Goal: Transaction & Acquisition: Purchase product/service

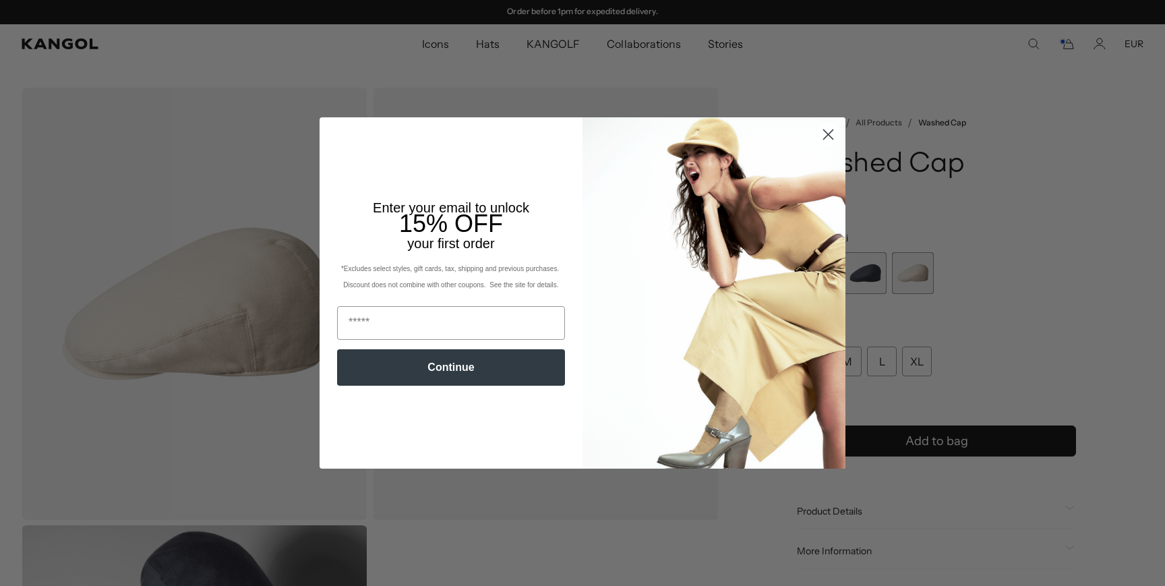
click at [821, 132] on circle "Close dialog" at bounding box center [828, 134] width 22 height 22
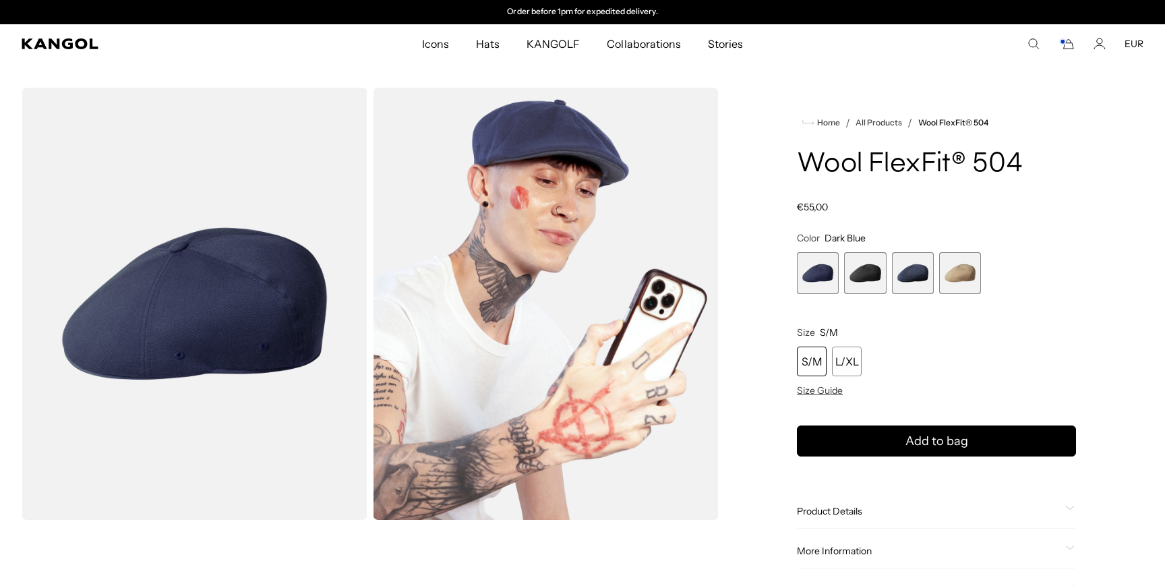
click at [813, 279] on span "1 of 4" at bounding box center [818, 273] width 42 height 42
click at [906, 277] on span "3 of 4" at bounding box center [913, 273] width 42 height 42
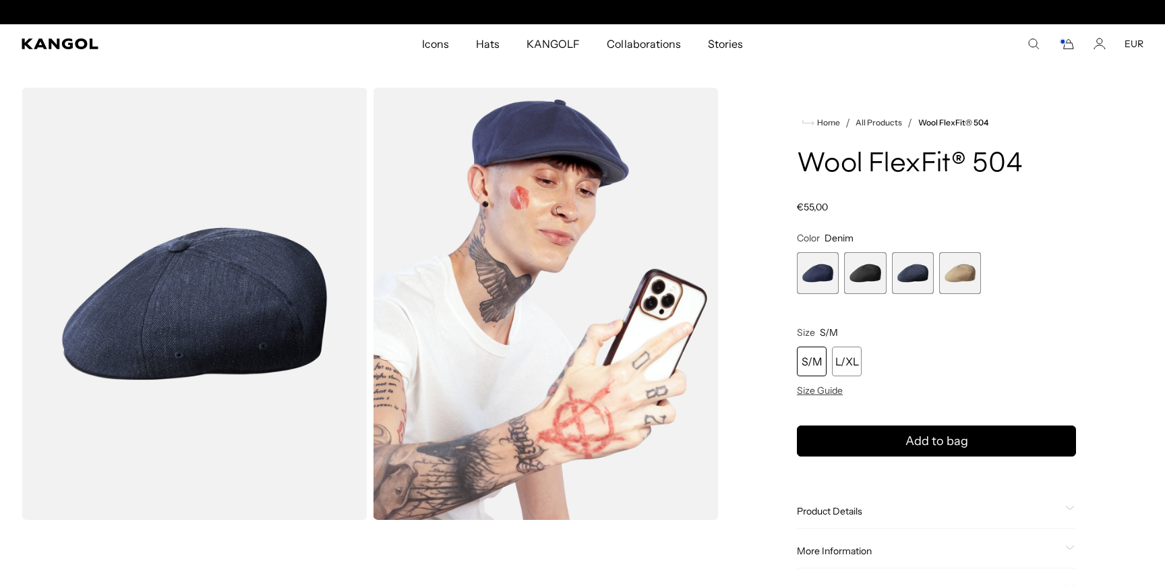
scroll to position [0, 278]
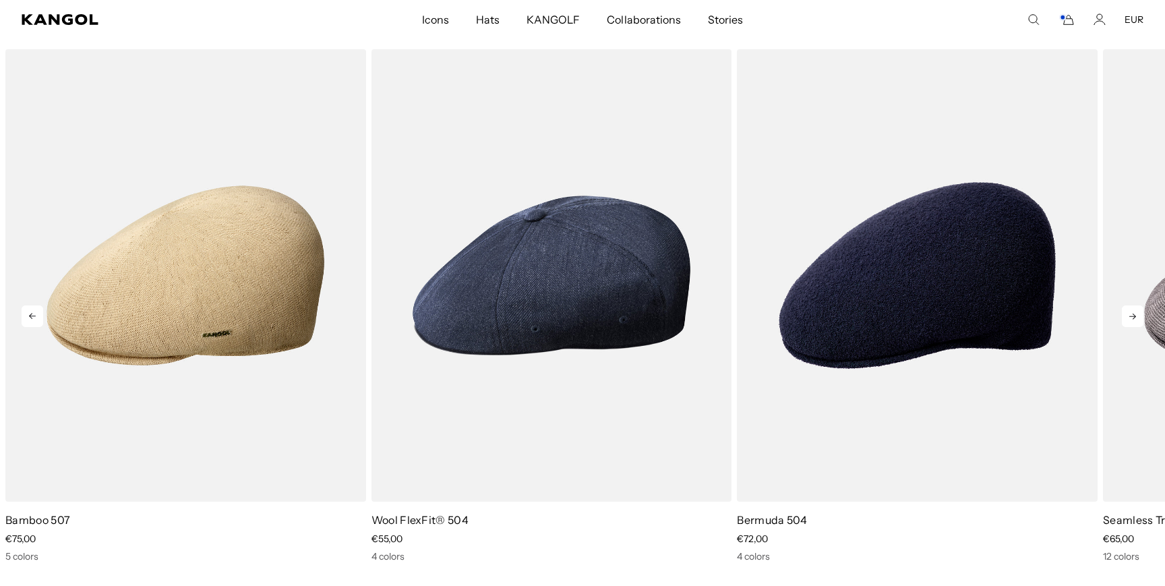
click at [1136, 317] on icon at bounding box center [1133, 316] width 22 height 22
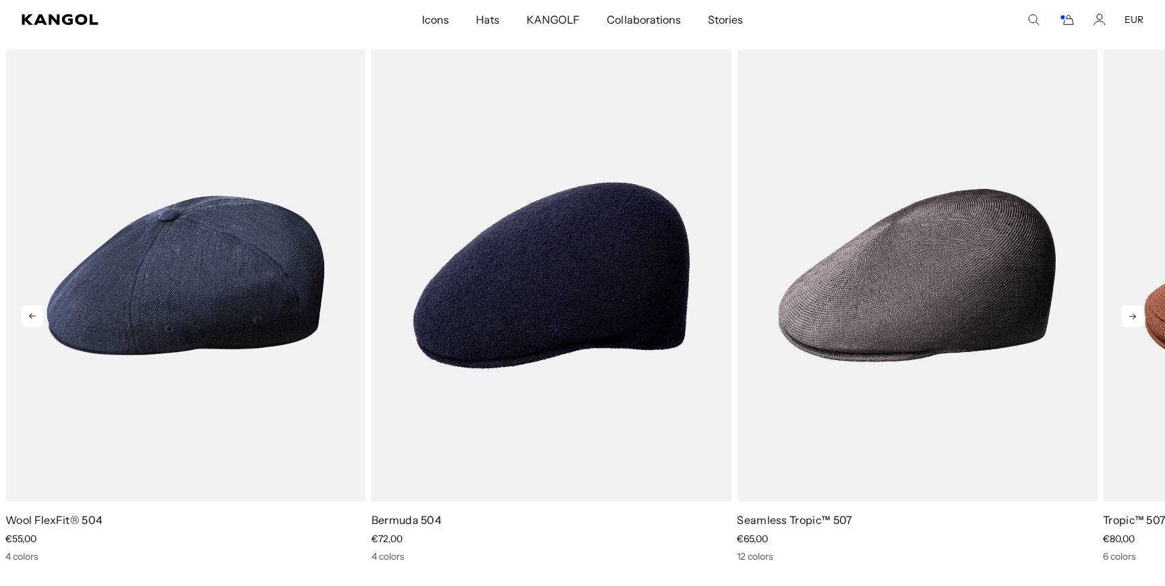
click at [1136, 317] on icon at bounding box center [1133, 316] width 22 height 22
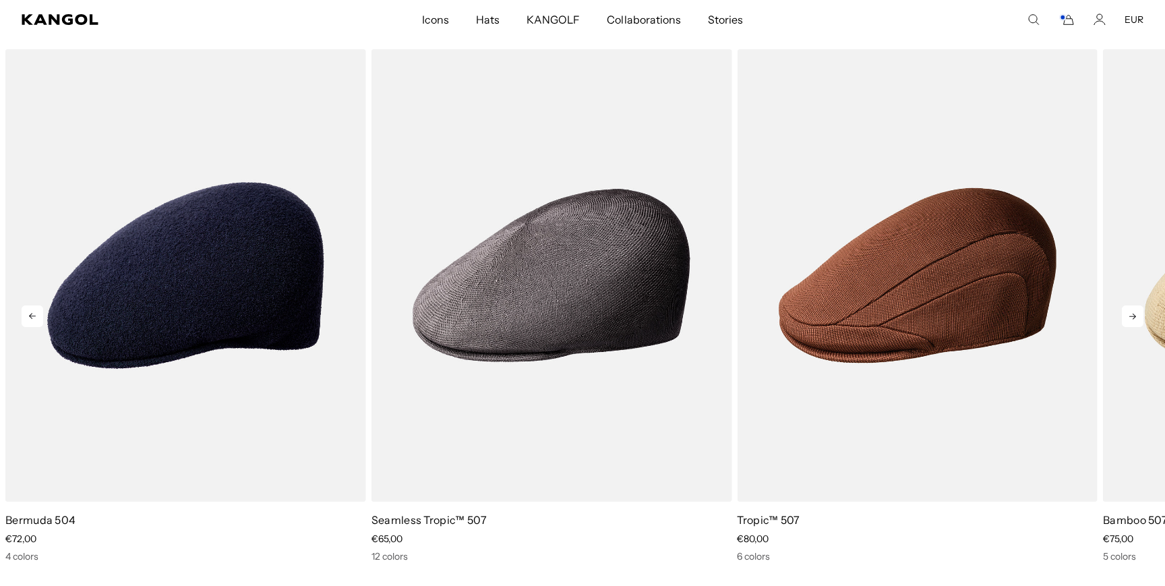
scroll to position [0, 278]
click at [1136, 317] on icon at bounding box center [1133, 316] width 22 height 22
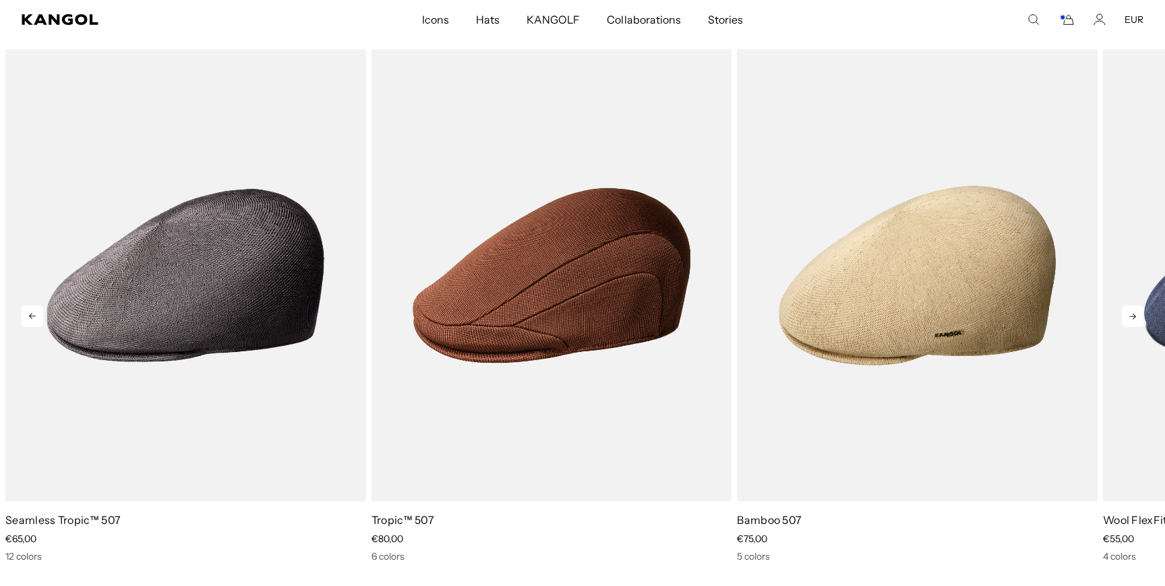
click at [1136, 317] on icon at bounding box center [1133, 316] width 22 height 22
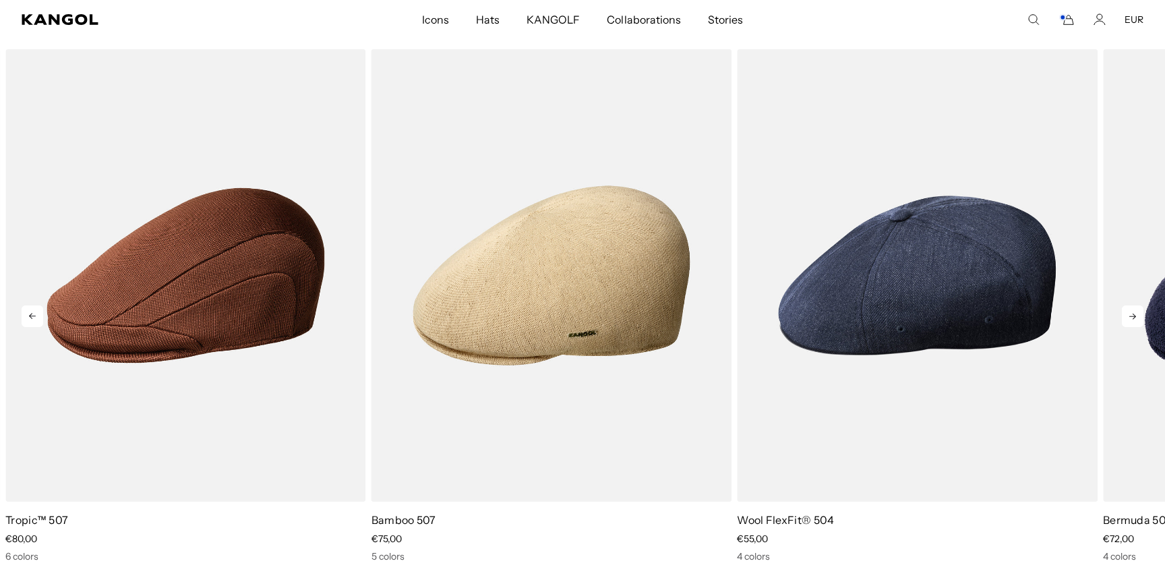
click at [1136, 317] on icon at bounding box center [1133, 316] width 22 height 22
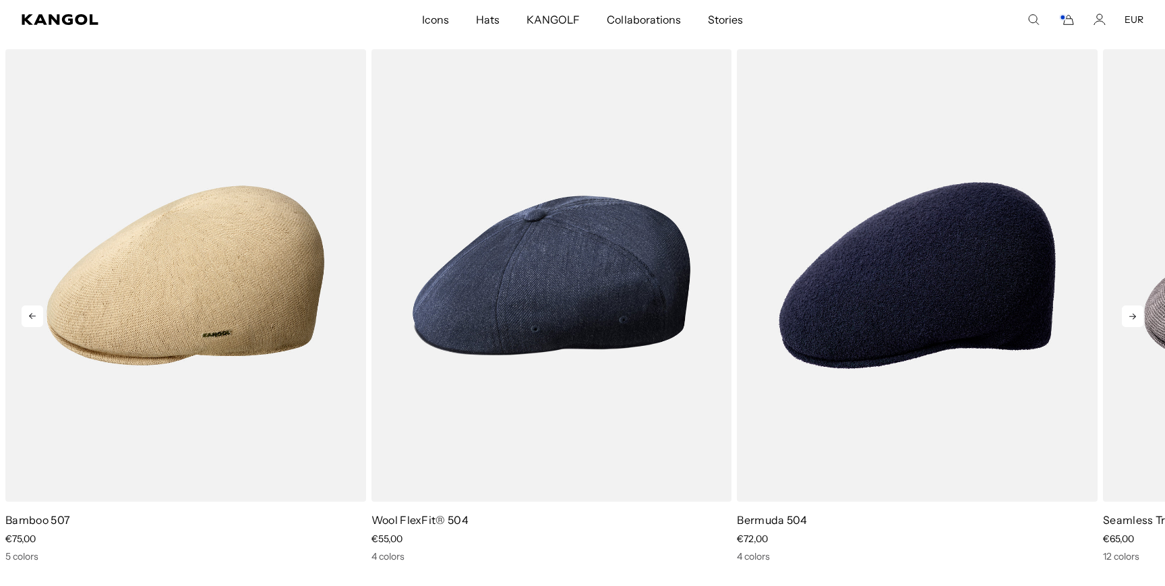
click at [1136, 317] on icon at bounding box center [1133, 316] width 22 height 22
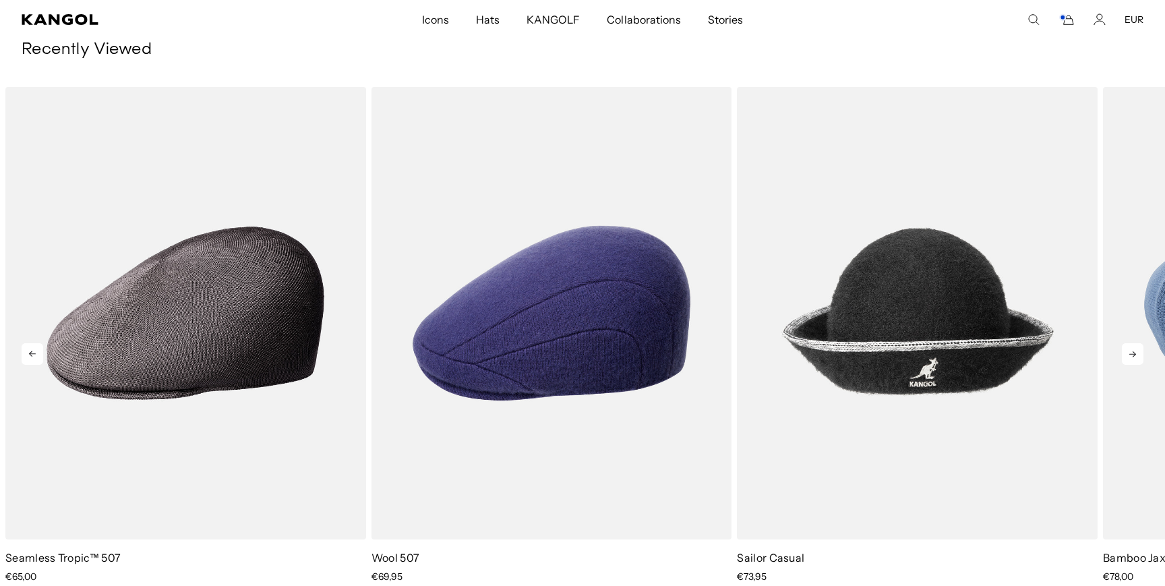
click at [1130, 354] on icon at bounding box center [1133, 354] width 7 height 6
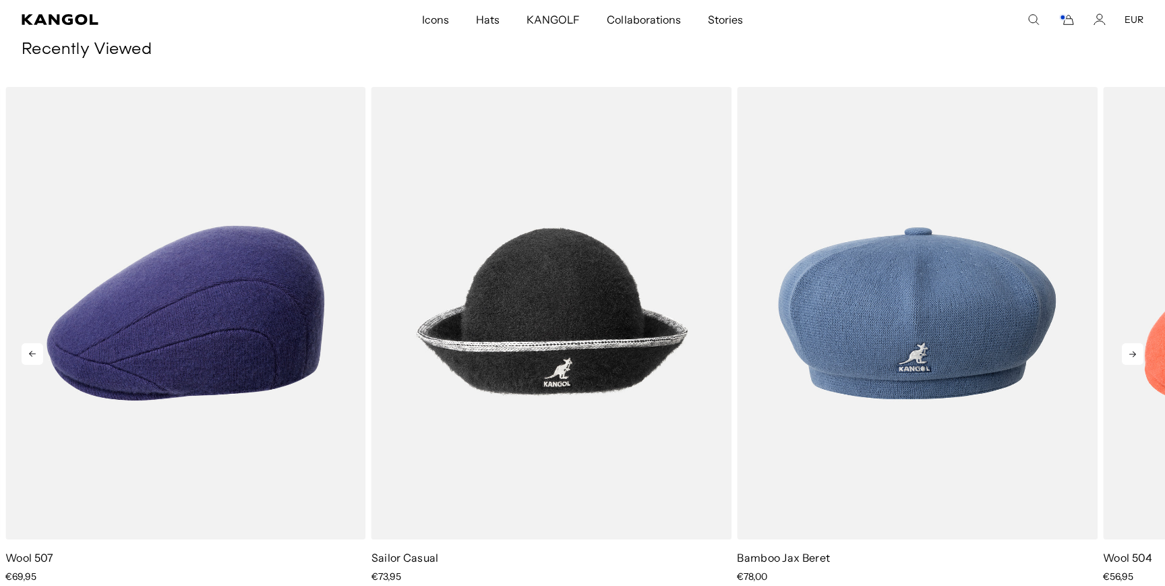
click at [1130, 354] on icon at bounding box center [1133, 354] width 7 height 6
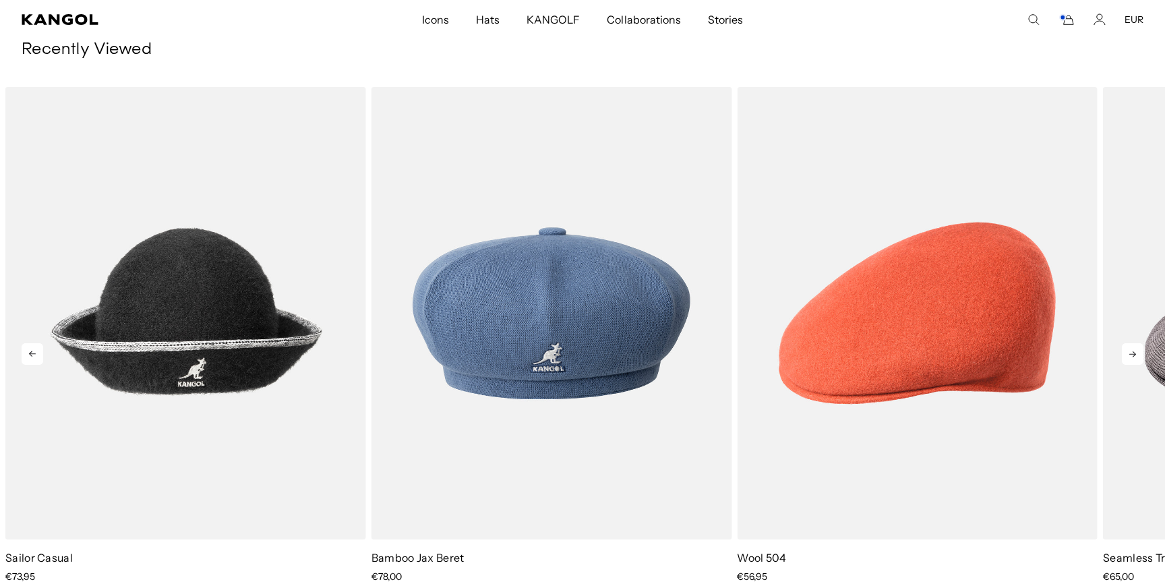
click at [1130, 354] on icon at bounding box center [1133, 354] width 7 height 6
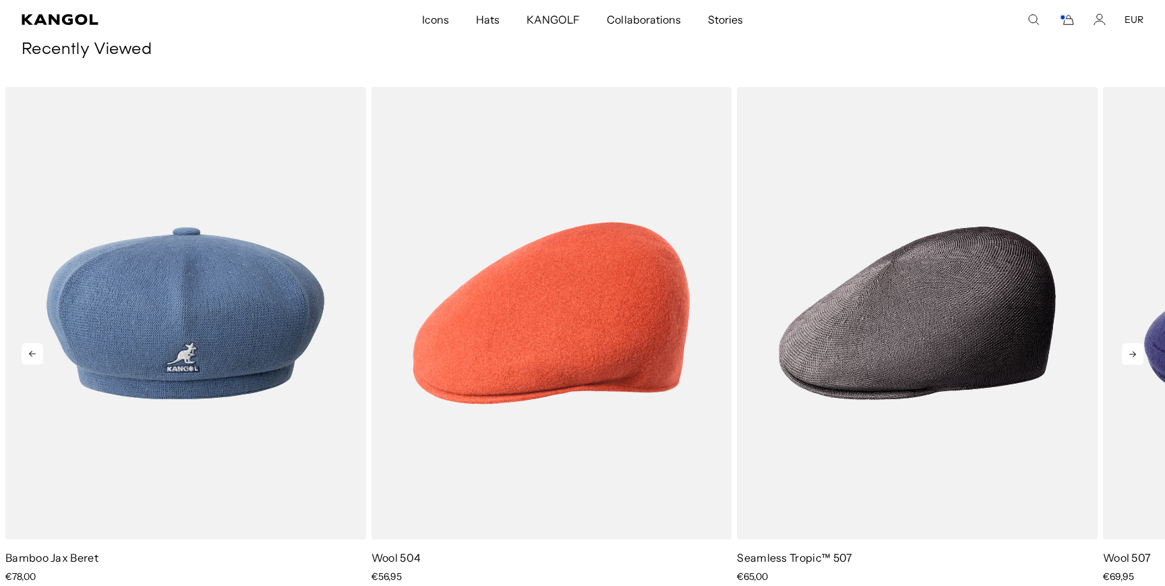
click at [1130, 354] on icon at bounding box center [1133, 354] width 7 height 6
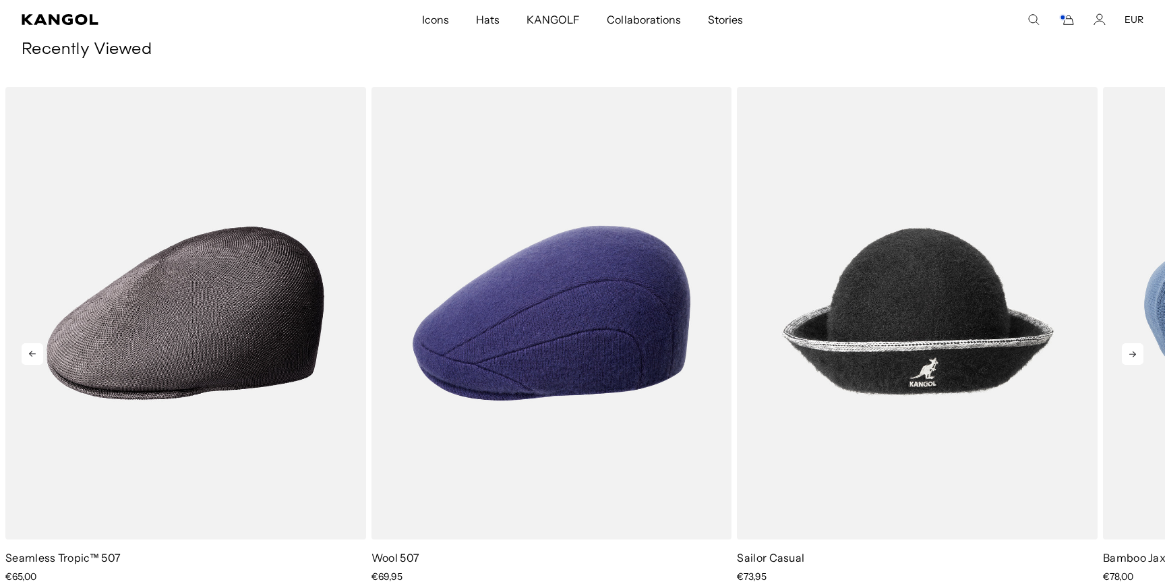
click at [1130, 354] on icon at bounding box center [1133, 354] width 7 height 6
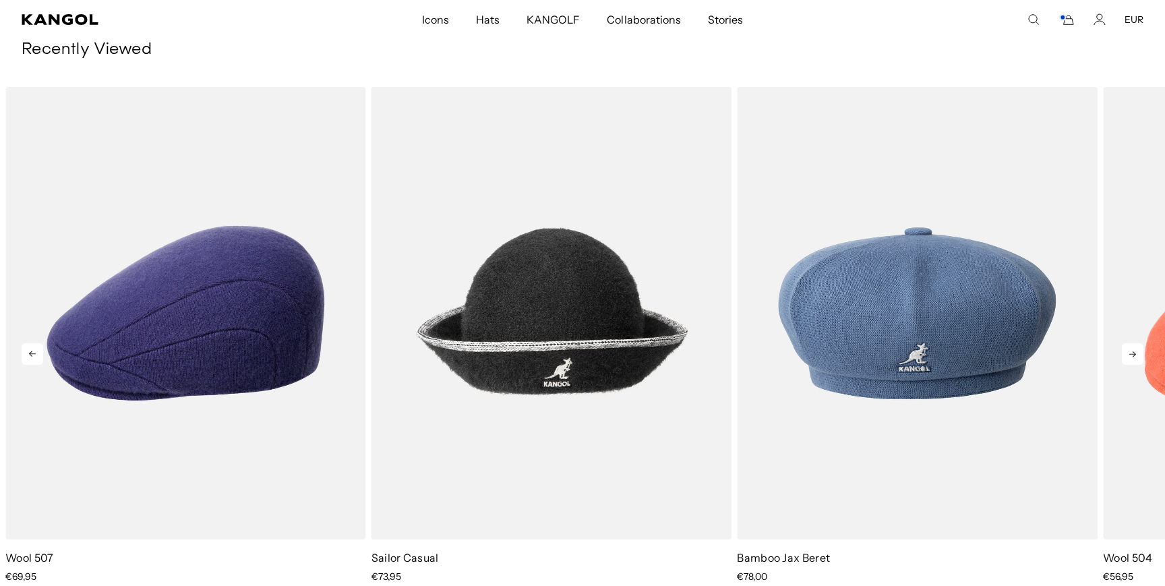
click at [1130, 354] on icon at bounding box center [1133, 354] width 7 height 6
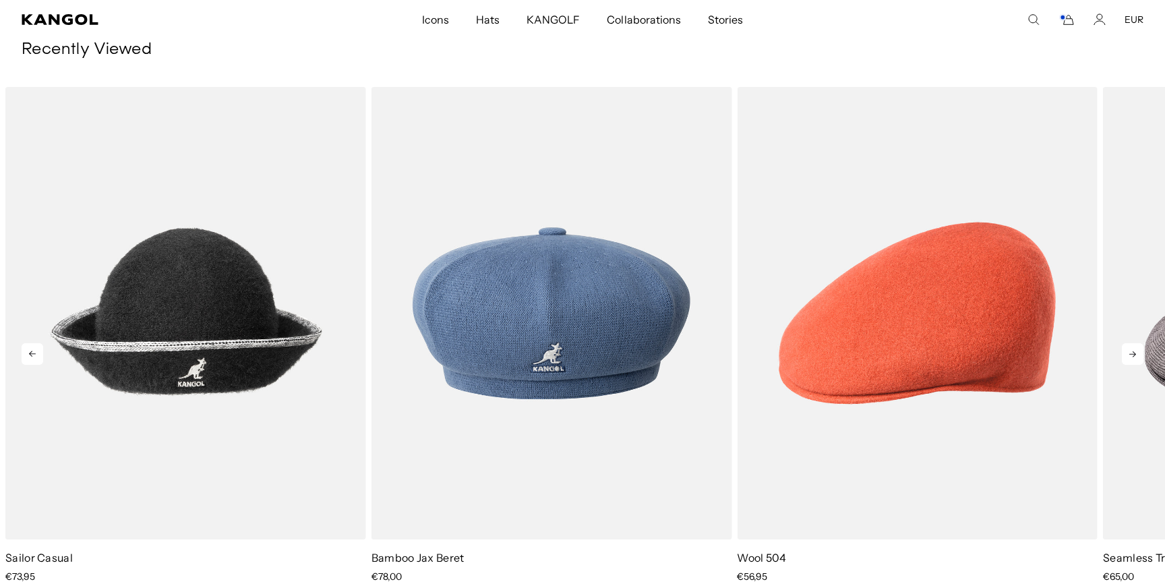
click at [1130, 354] on icon at bounding box center [1133, 354] width 7 height 6
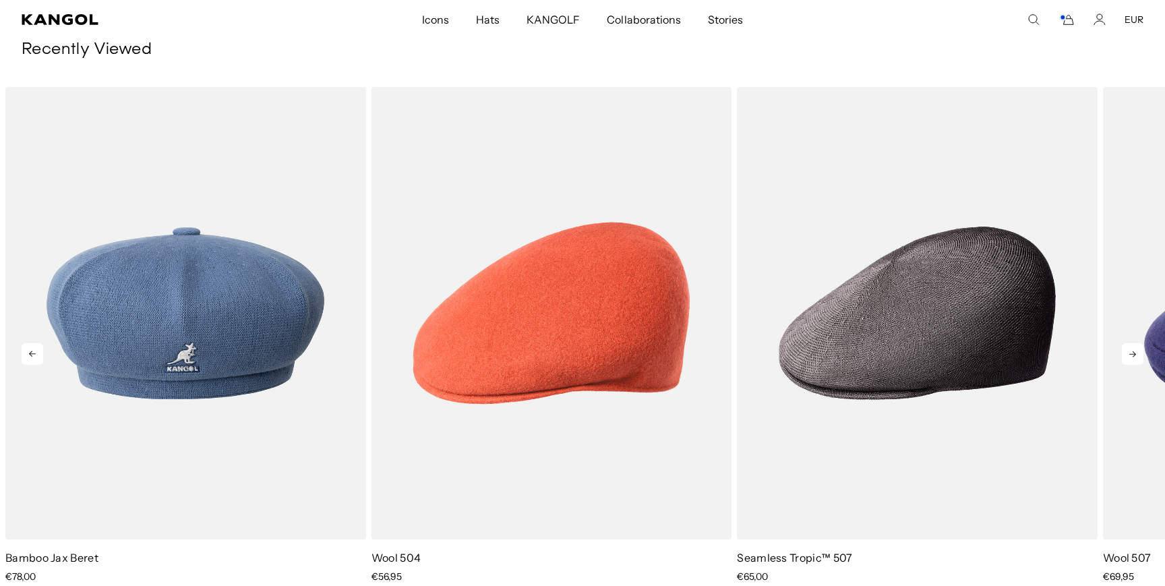
click at [1130, 354] on icon at bounding box center [1133, 354] width 7 height 6
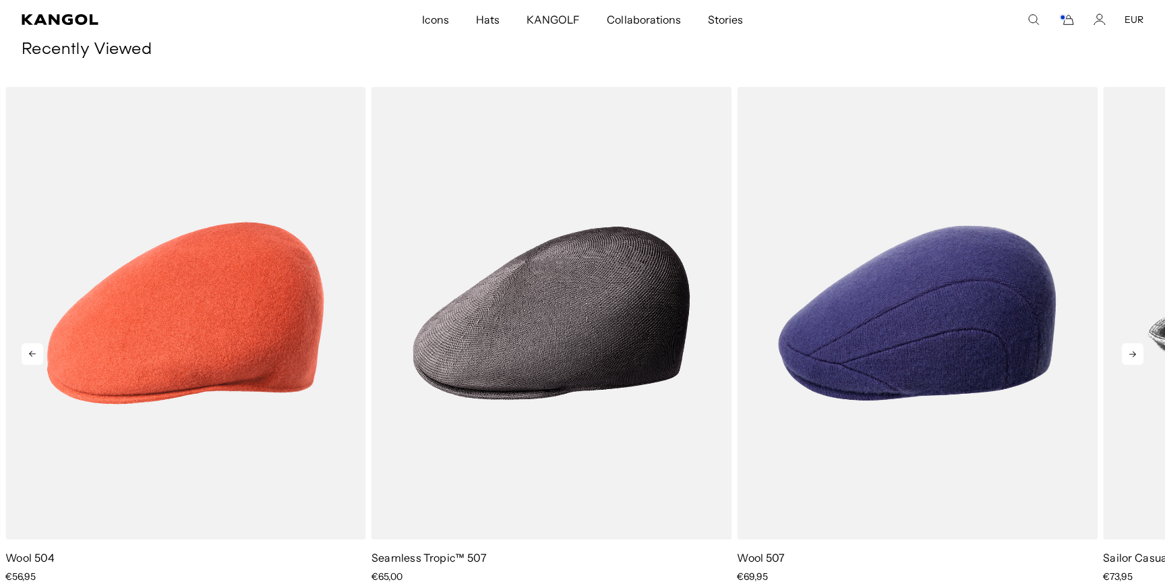
click at [1130, 354] on icon at bounding box center [1133, 354] width 7 height 6
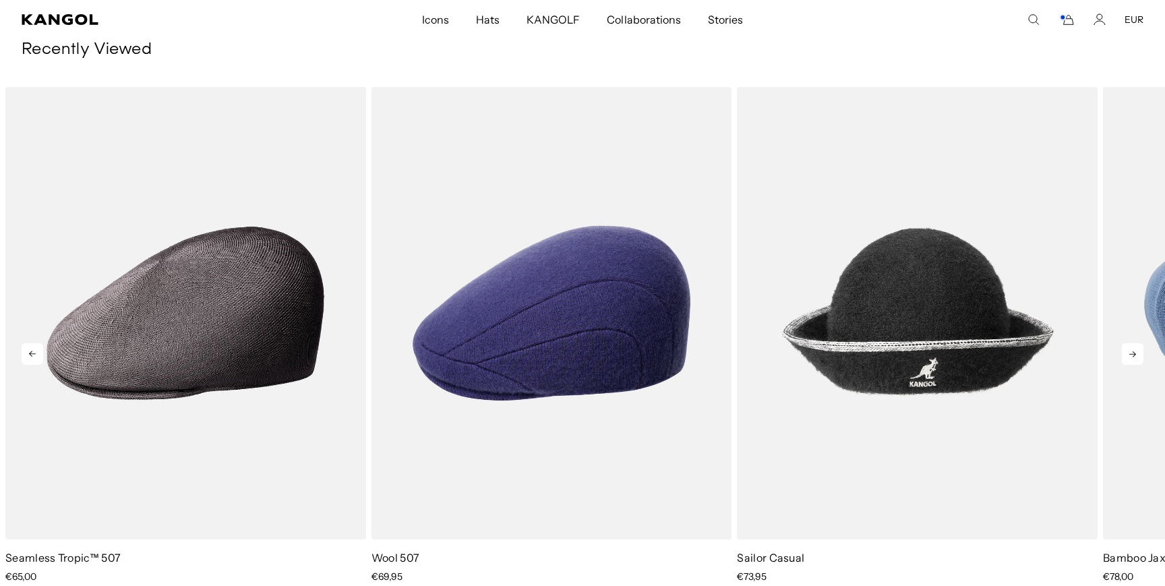
click at [1130, 354] on icon at bounding box center [1133, 354] width 7 height 6
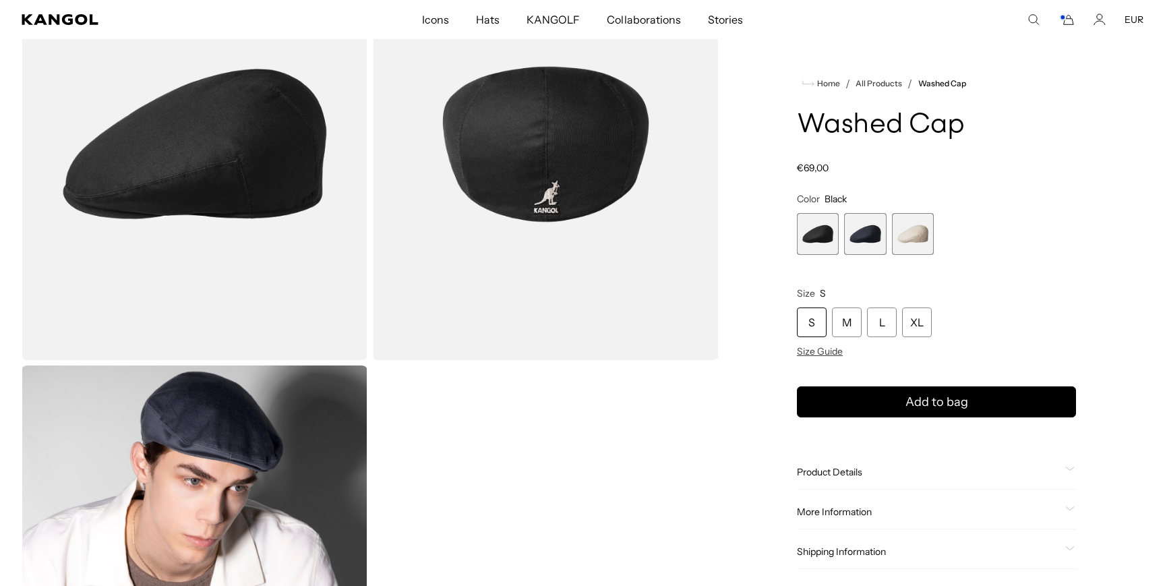
scroll to position [0, 278]
click at [917, 240] on span "3 of 3" at bounding box center [913, 234] width 42 height 42
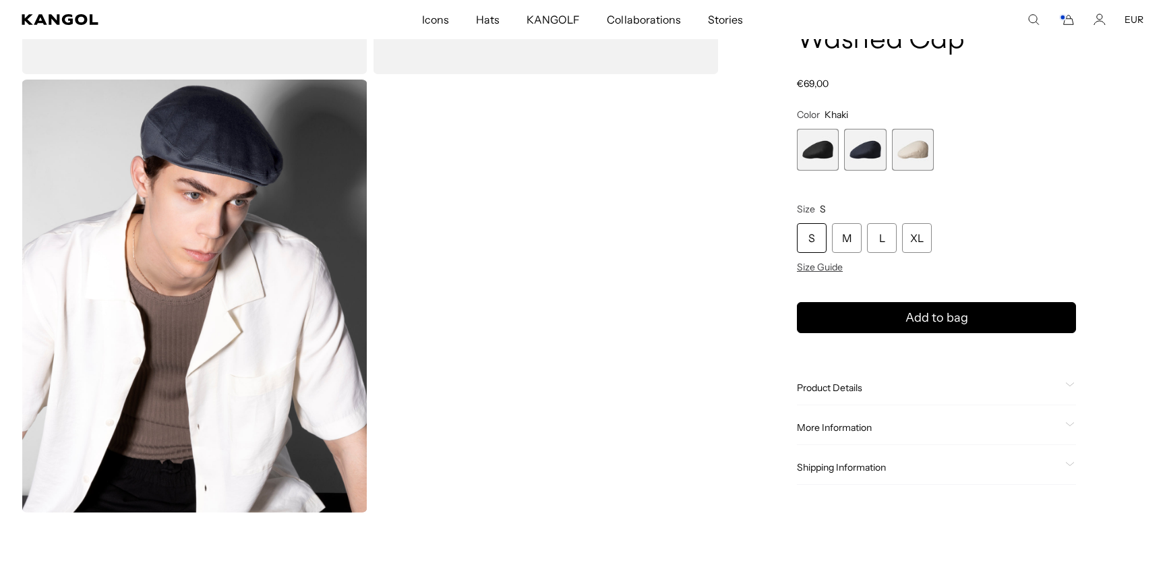
click at [663, 361] on div "Gallery Viewer" at bounding box center [370, 77] width 697 height 871
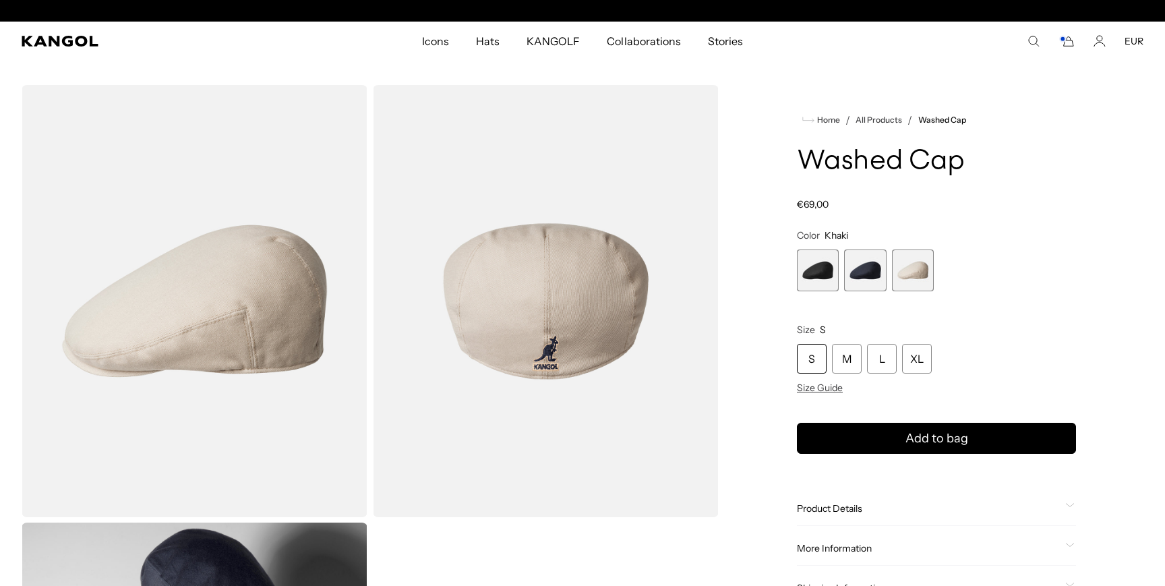
scroll to position [0, 278]
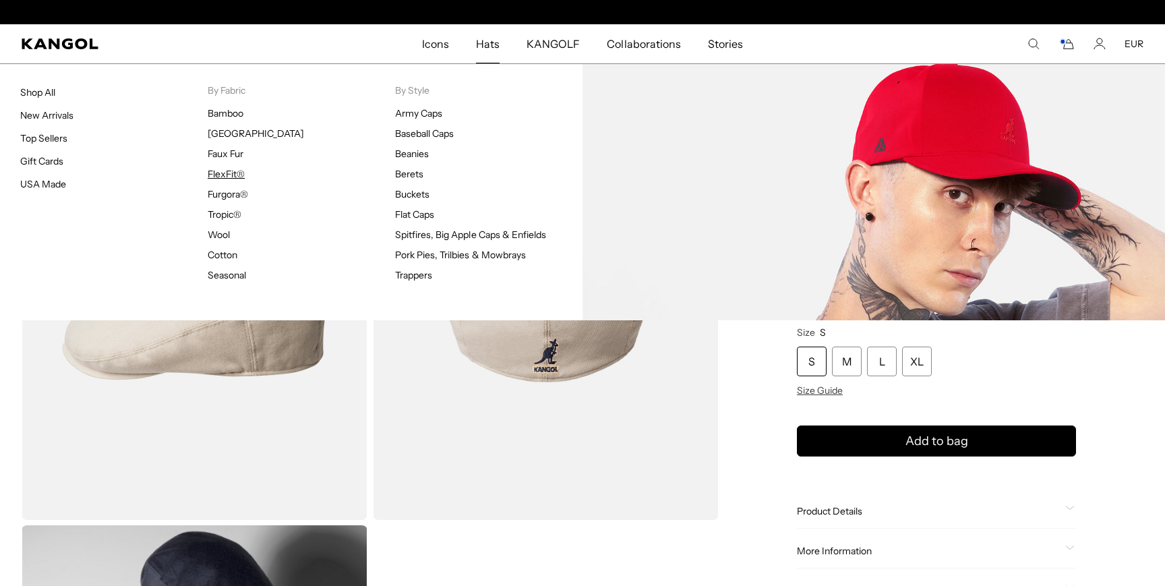
scroll to position [0, 278]
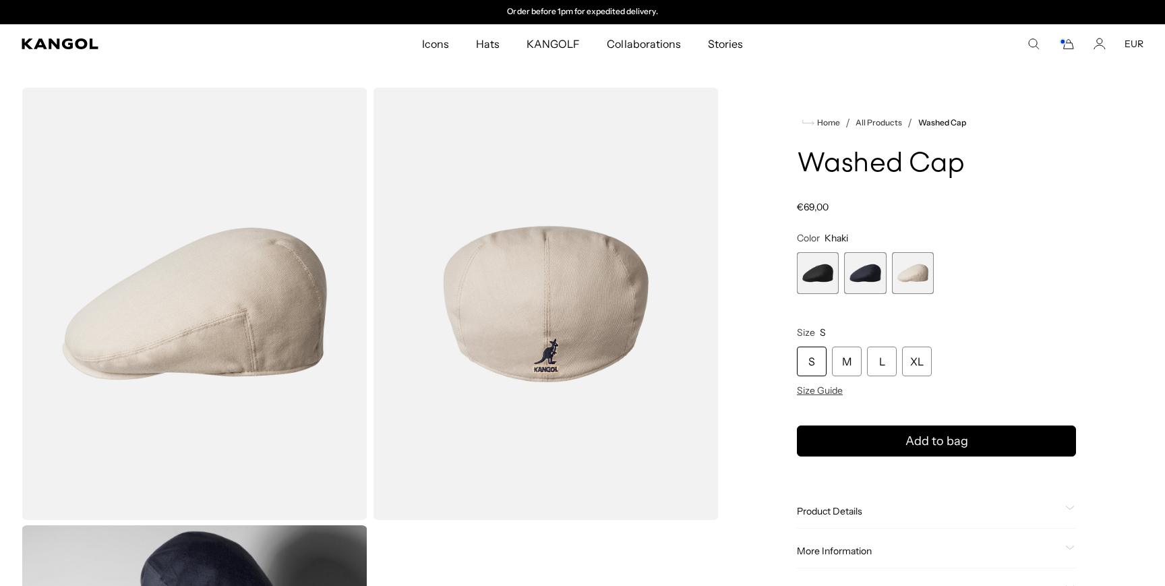
click at [820, 281] on span "1 of 3" at bounding box center [818, 273] width 42 height 42
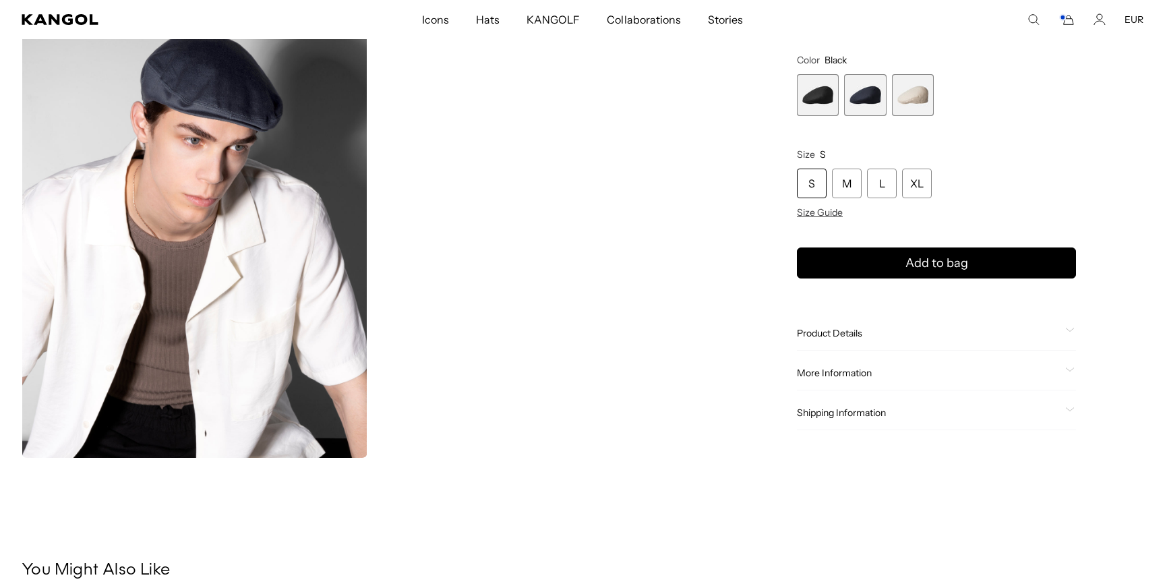
scroll to position [502, 0]
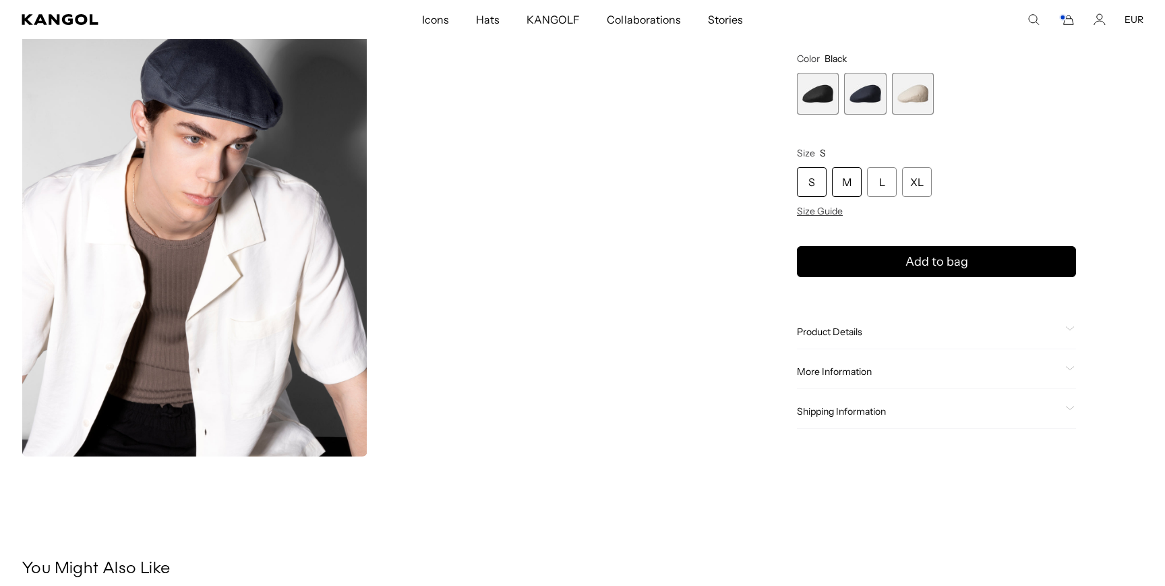
click at [840, 177] on div "M" at bounding box center [847, 183] width 30 height 30
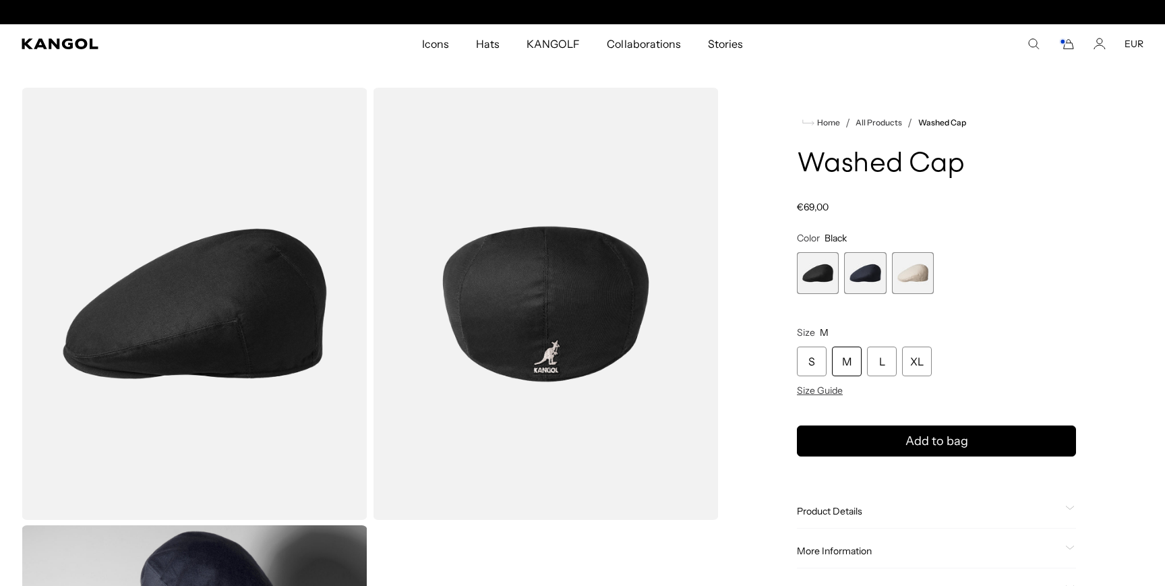
scroll to position [0, 278]
